Goal: Transaction & Acquisition: Purchase product/service

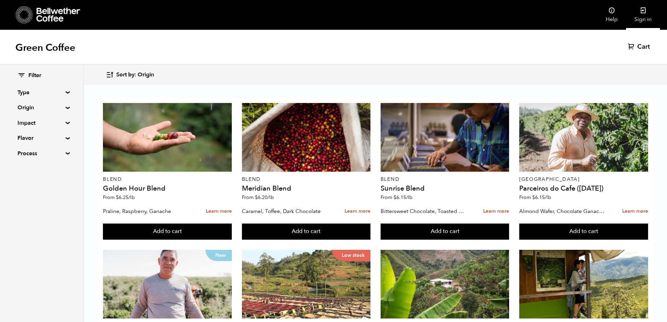
click at [641, 11] on icon at bounding box center [642, 10] width 7 height 7
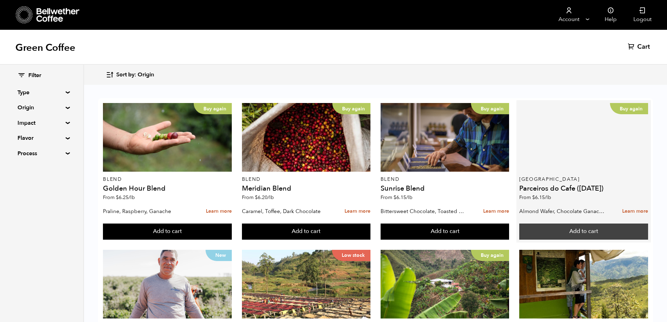
click at [580, 234] on button "Add to cart" at bounding box center [583, 231] width 129 height 16
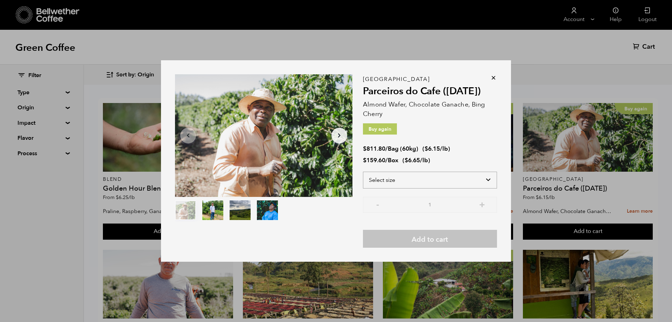
click at [489, 179] on select "Select size Bag (60kg) (132 lbs) Box (24 lbs)" at bounding box center [430, 179] width 134 height 17
select select "bag-3"
click at [363, 171] on select "Select size Bag (60kg) (132 lbs) Box (24 lbs)" at bounding box center [430, 179] width 134 height 17
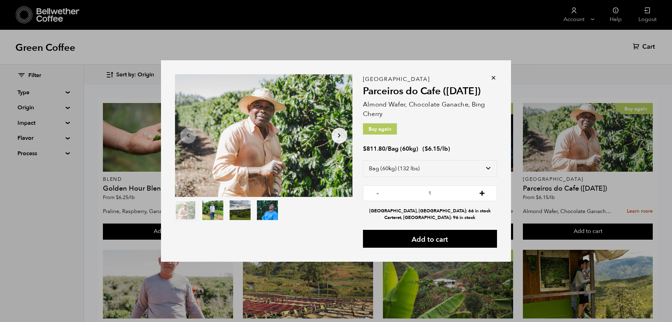
click at [484, 192] on button "+" at bounding box center [482, 192] width 9 height 7
type input "3"
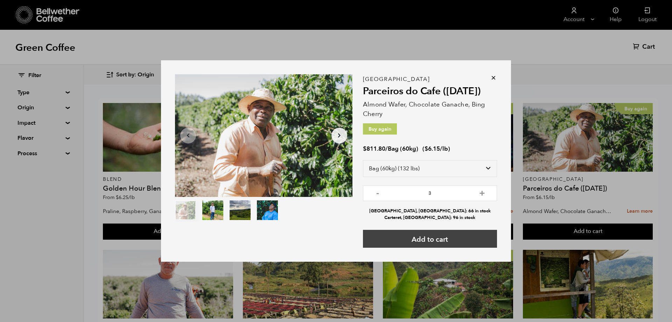
click at [429, 239] on button "Add to cart" at bounding box center [430, 239] width 134 height 18
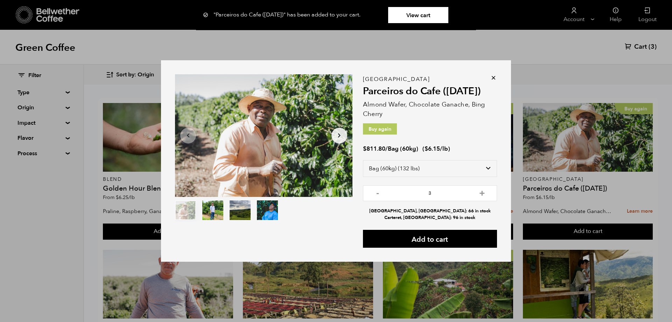
click at [492, 77] on icon at bounding box center [493, 77] width 7 height 7
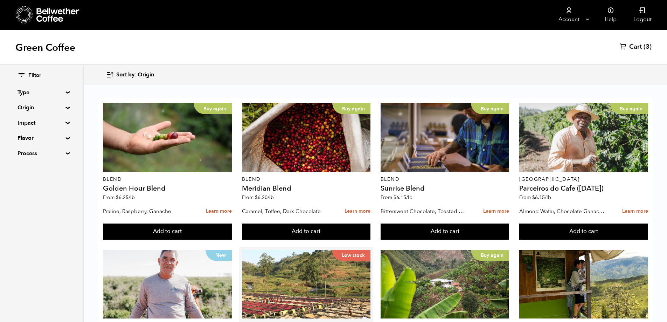
scroll to position [140, 0]
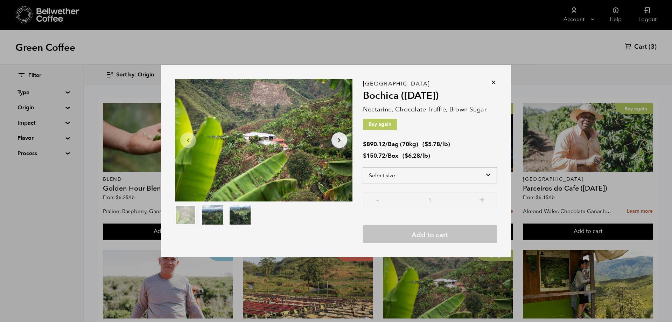
click at [492, 171] on select "Select size Bag (70kg) (154 lbs) Box (24 lbs)" at bounding box center [430, 175] width 134 height 17
select select "bag"
click at [363, 167] on select "Select size Bag (70kg) (154 lbs) Box (24 lbs)" at bounding box center [430, 175] width 134 height 17
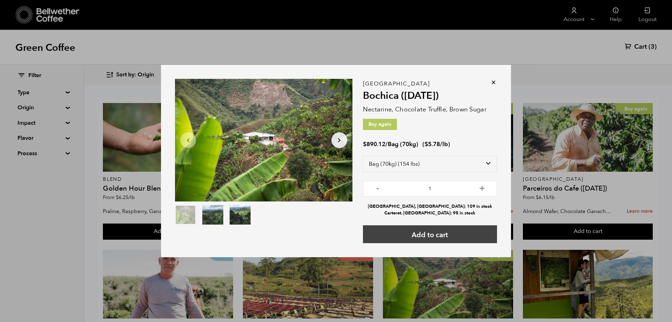
click at [443, 233] on button "Add to cart" at bounding box center [430, 234] width 134 height 18
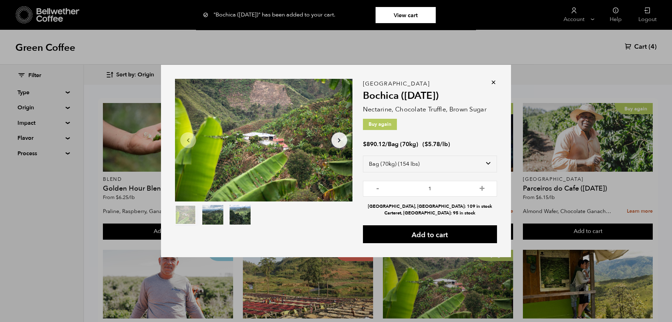
click at [495, 80] on icon at bounding box center [493, 82] width 7 height 7
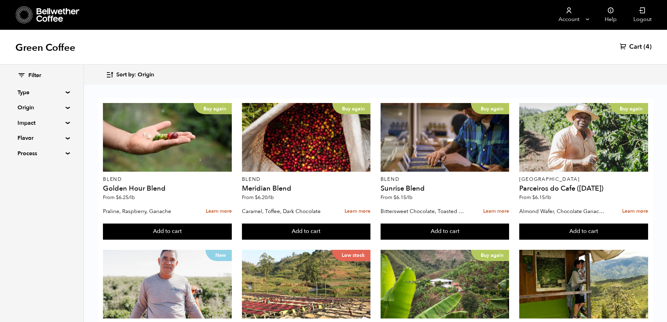
scroll to position [421, 0]
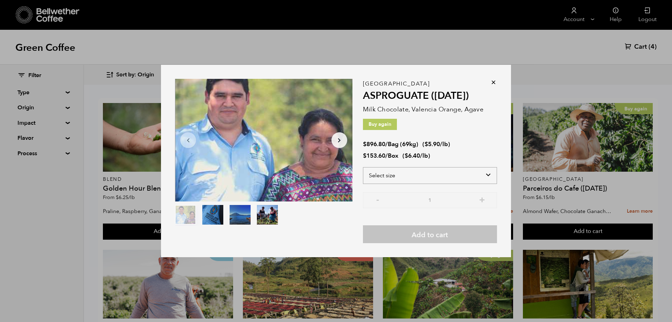
click at [488, 175] on select "Select size Bag (69kg) (152 lbs) Box (24 lbs)" at bounding box center [430, 175] width 134 height 17
select select "bag-2"
click at [363, 167] on select "Select size Bag (69kg) (152 lbs) Box (24 lbs)" at bounding box center [430, 175] width 134 height 17
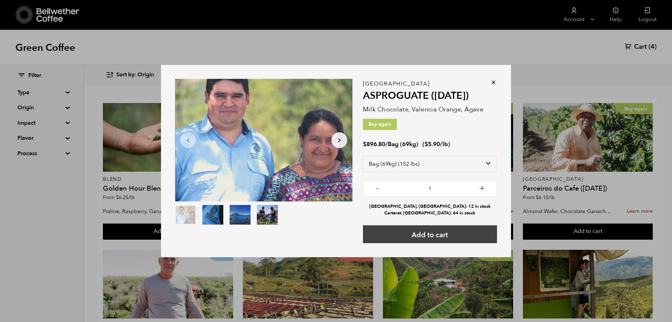
click at [430, 237] on button "Add to cart" at bounding box center [430, 234] width 134 height 18
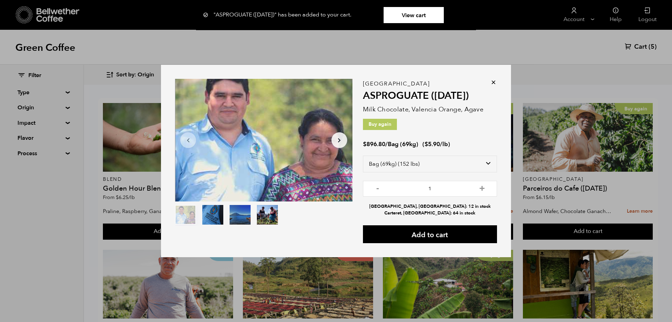
click at [493, 79] on icon at bounding box center [493, 82] width 7 height 7
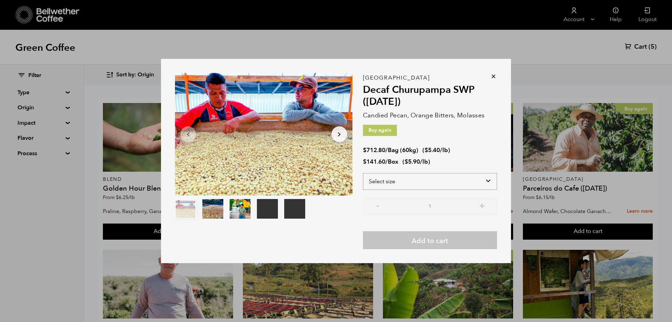
click at [491, 182] on select "Select size Bag (60kg) (132 lbs) Box (24 lbs)" at bounding box center [430, 181] width 134 height 17
select select "bag-3"
click at [363, 173] on select "Select size Bag (60kg) (132 lbs) Box (24 lbs)" at bounding box center [430, 181] width 134 height 17
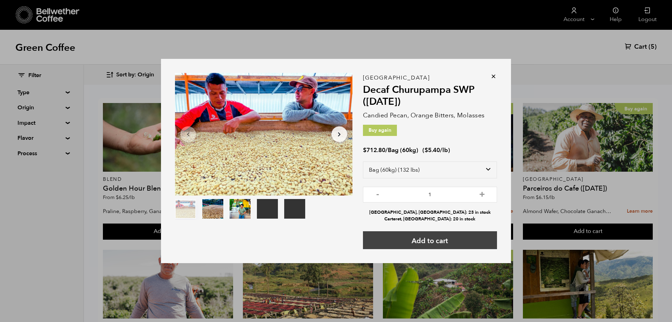
click at [432, 240] on button "Add to cart" at bounding box center [430, 240] width 134 height 18
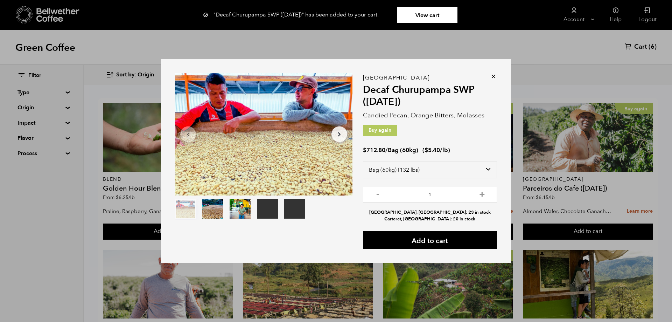
click at [455, 267] on div "Your browser does not support the video tag. Your browser does not support the …" at bounding box center [336, 161] width 672 height 322
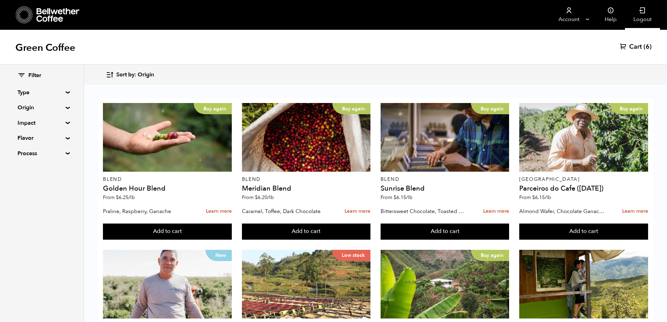
scroll to position [0, 0]
click at [634, 48] on span "Cart" at bounding box center [635, 47] width 13 height 8
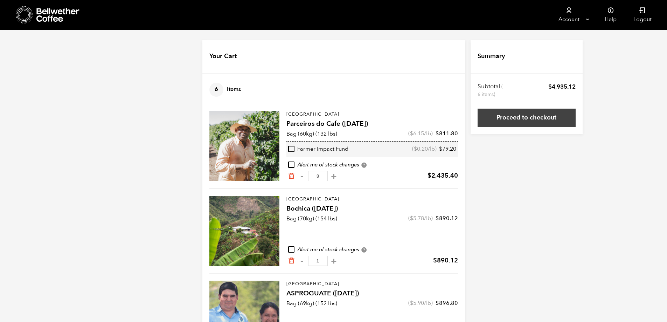
click at [505, 117] on link "Proceed to checkout" at bounding box center [526, 117] width 98 height 18
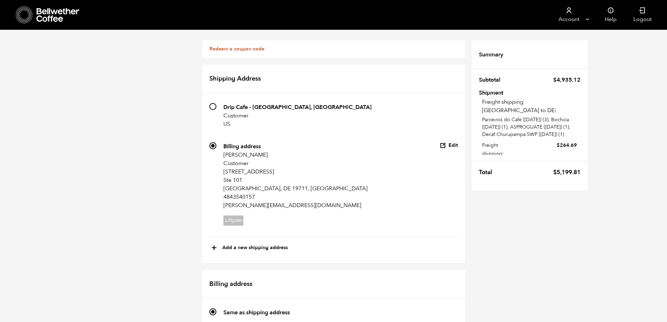
scroll to position [210, 0]
radio input "true"
